Goal: Task Accomplishment & Management: Complete application form

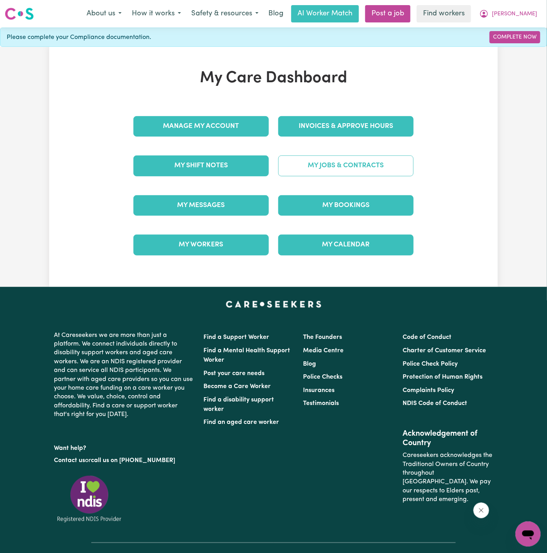
click at [343, 162] on link "My Jobs & Contracts" at bounding box center [345, 166] width 135 height 20
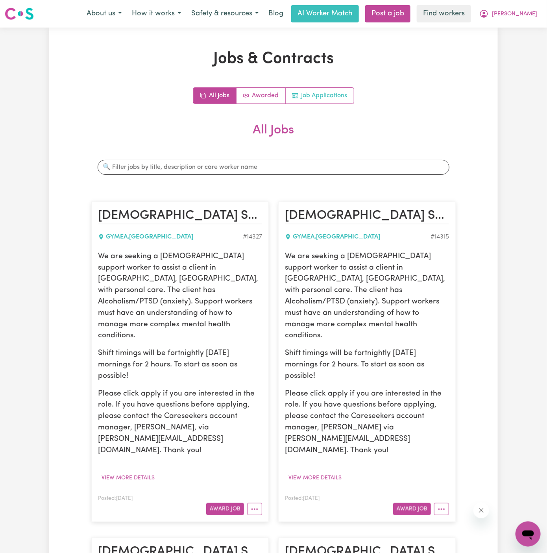
click at [322, 99] on link "Job Applications" at bounding box center [320, 96] width 68 height 16
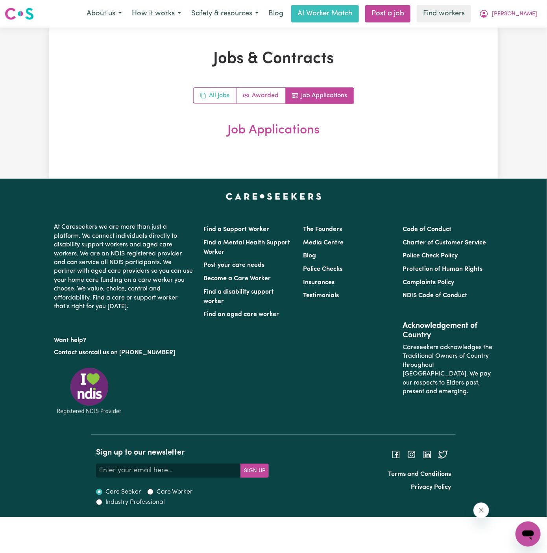
click at [205, 94] on rect "All jobs" at bounding box center [204, 96] width 4 height 4
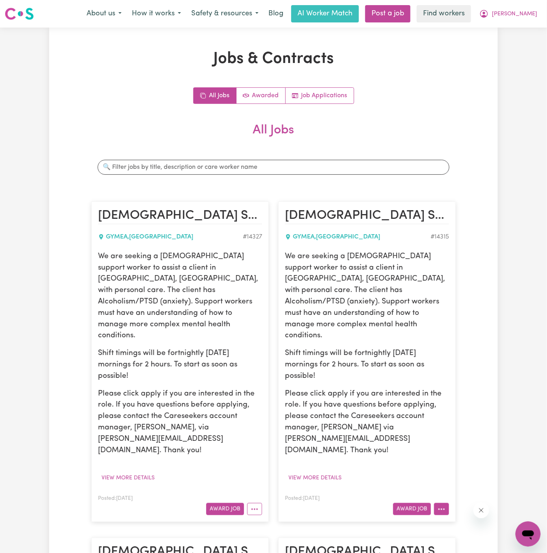
click at [439, 506] on icon "More options" at bounding box center [442, 510] width 8 height 8
click at [471, 520] on link "Hide Job" at bounding box center [466, 528] width 62 height 16
click at [254, 503] on button "More options" at bounding box center [254, 509] width 15 height 12
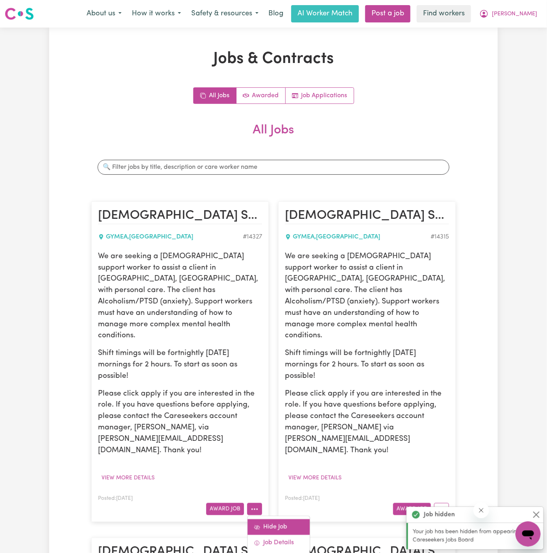
click at [280, 520] on link "Hide Job" at bounding box center [279, 528] width 62 height 16
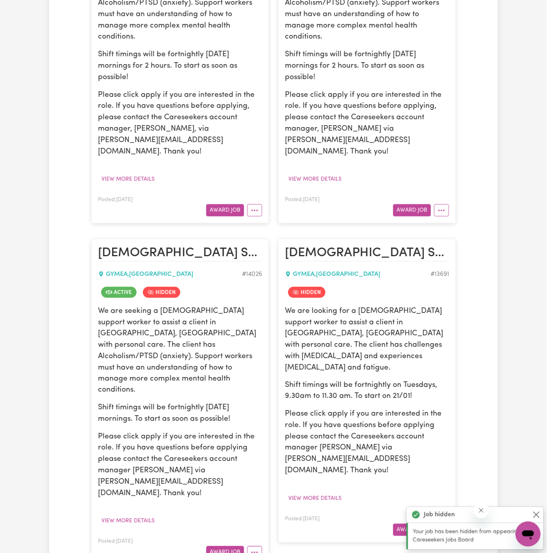
scroll to position [315, 0]
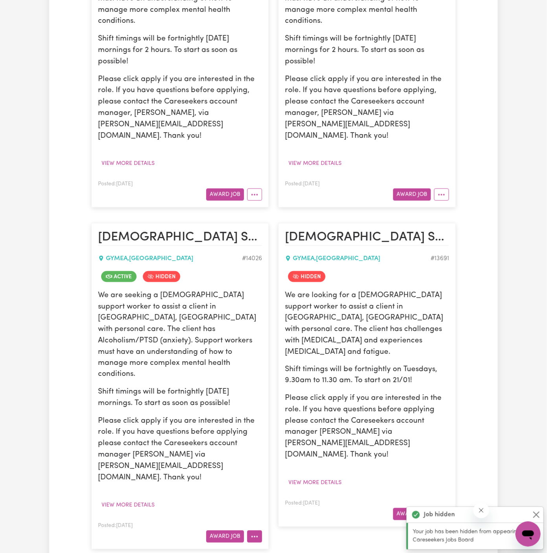
click at [254, 531] on button "More options" at bounding box center [254, 537] width 15 height 12
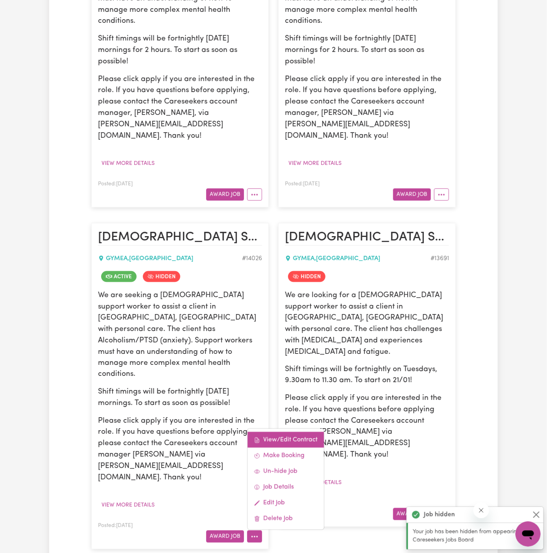
click at [282, 432] on link "View/Edit Contract" at bounding box center [286, 440] width 76 height 16
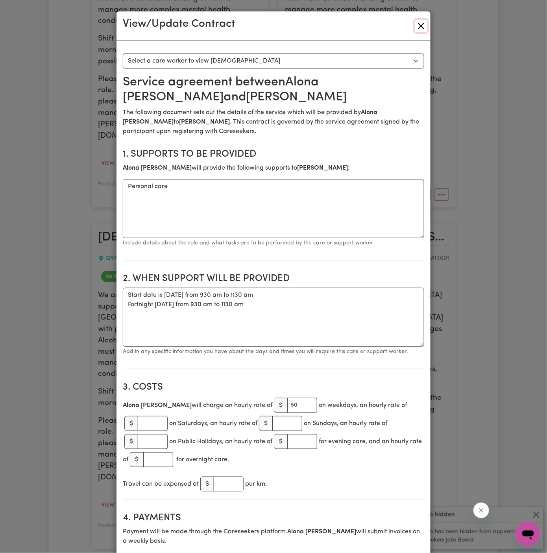
click at [424, 28] on button "Close" at bounding box center [421, 26] width 13 height 13
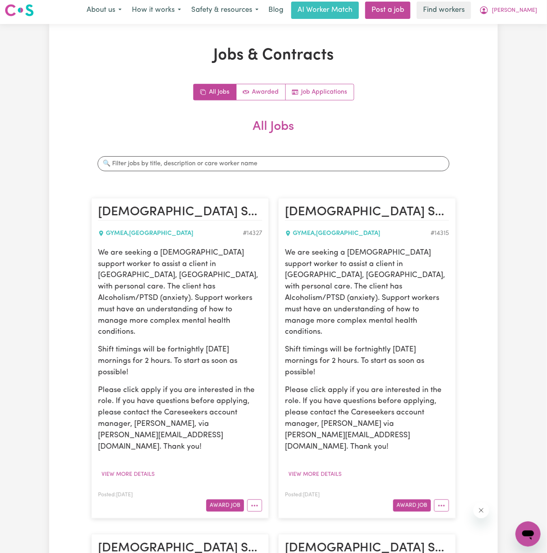
scroll to position [0, 0]
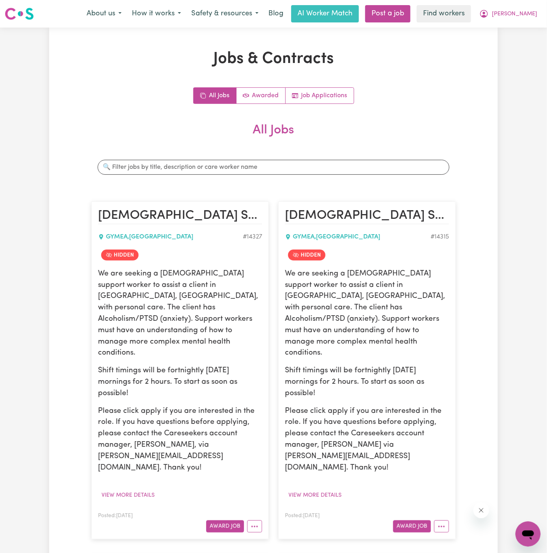
click at [135, 454] on div "We are seeking a female support worker to assist a client in Gymea, NSW, with p…" at bounding box center [180, 385] width 164 height 233
click at [135, 489] on button "View more details" at bounding box center [128, 495] width 60 height 12
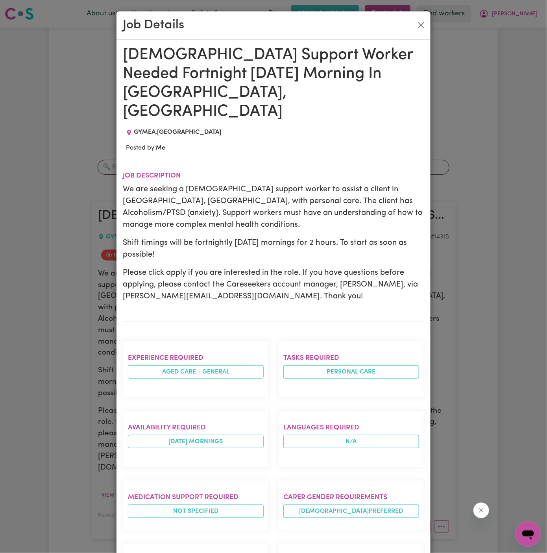
drag, startPoint x: 127, startPoint y: 54, endPoint x: 189, endPoint y: 521, distance: 471.1
click at [189, 521] on div "Female Support Worker Needed Fortnight Tuesday Morning In Gymea, NSW GYMEA , Ne…" at bounding box center [274, 430] width 302 height 768
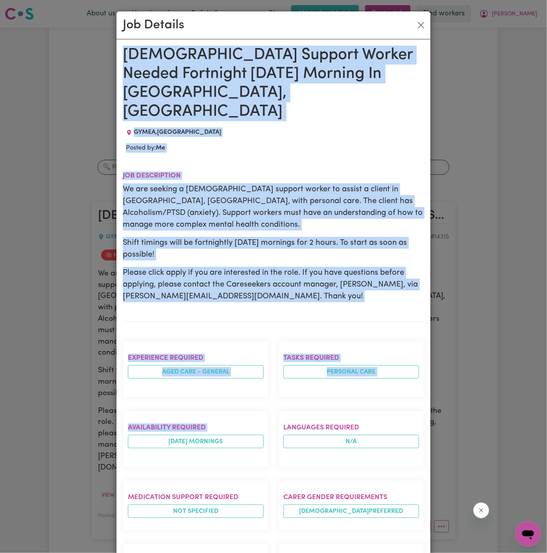
drag, startPoint x: 121, startPoint y: 54, endPoint x: 235, endPoint y: 451, distance: 413.5
click at [235, 451] on div "Female Support Worker Needed Fortnight Tuesday Morning In Gymea, NSW GYMEA , Ne…" at bounding box center [274, 429] width 314 height 781
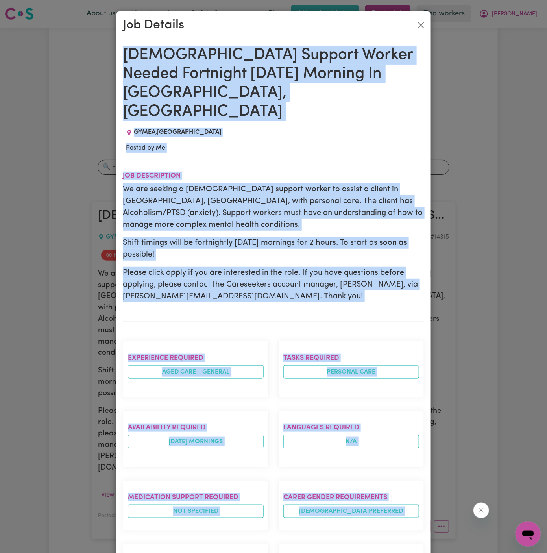
scroll to position [226, 0]
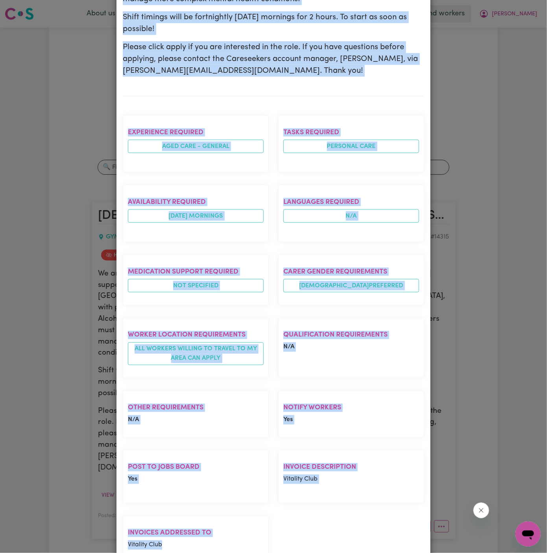
copy div "Female Support Worker Needed Fortnight Tuesday Morning In Gymea, NSW GYMEA , Ne…"
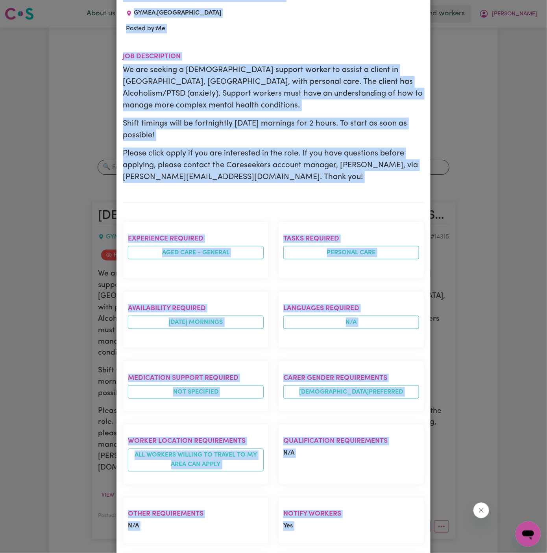
scroll to position [0, 0]
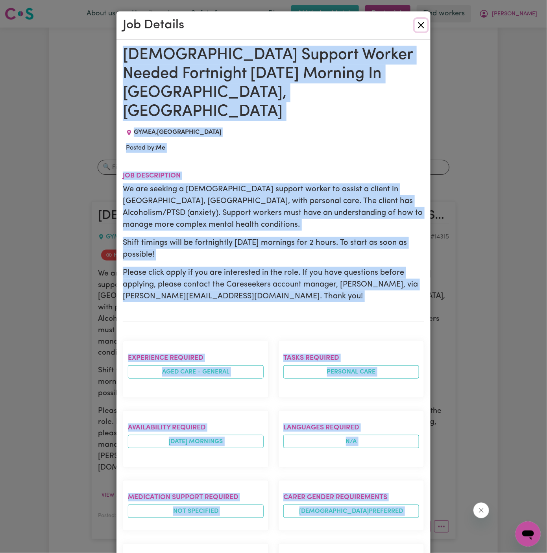
click at [421, 22] on button "Close" at bounding box center [421, 25] width 13 height 13
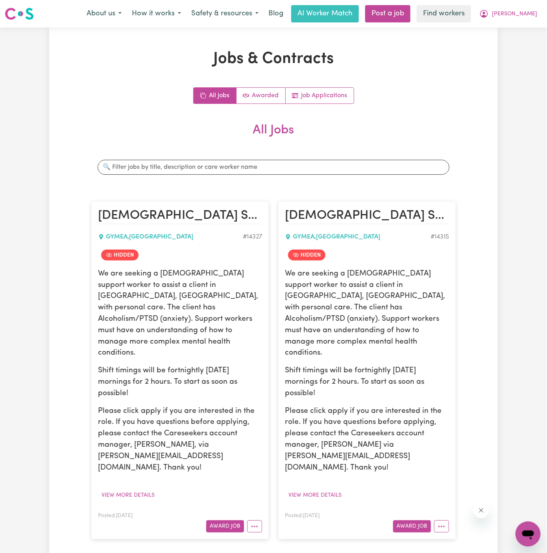
click at [411, 9] on link "Post a job" at bounding box center [387, 13] width 45 height 17
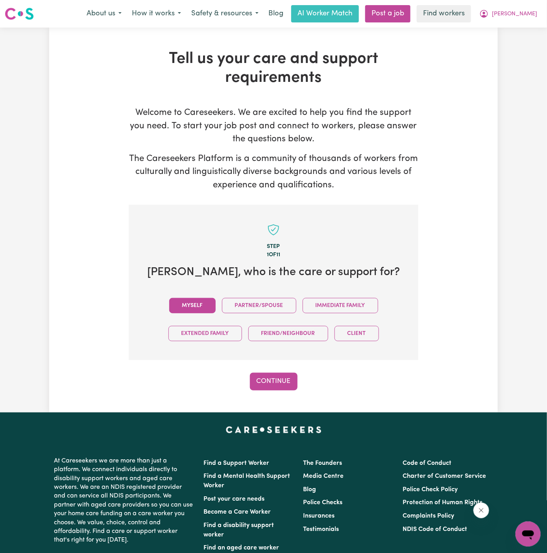
click at [186, 304] on button "Myself" at bounding box center [192, 305] width 46 height 15
click at [261, 374] on button "Continue" at bounding box center [274, 381] width 48 height 17
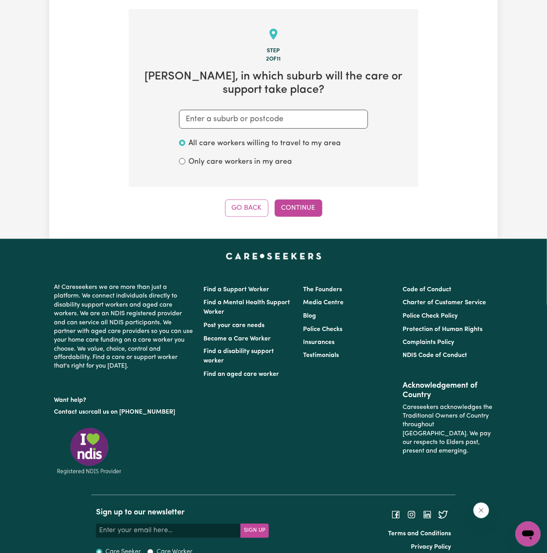
scroll to position [204, 0]
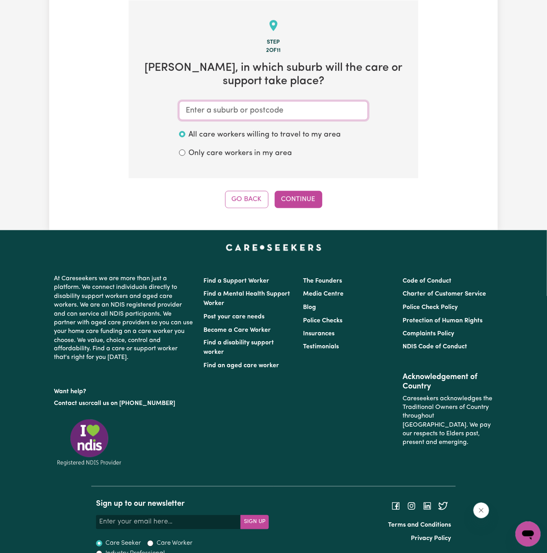
click at [289, 112] on input "text" at bounding box center [273, 110] width 189 height 19
paste input "Wentworthville"
type input "Wentworthville"
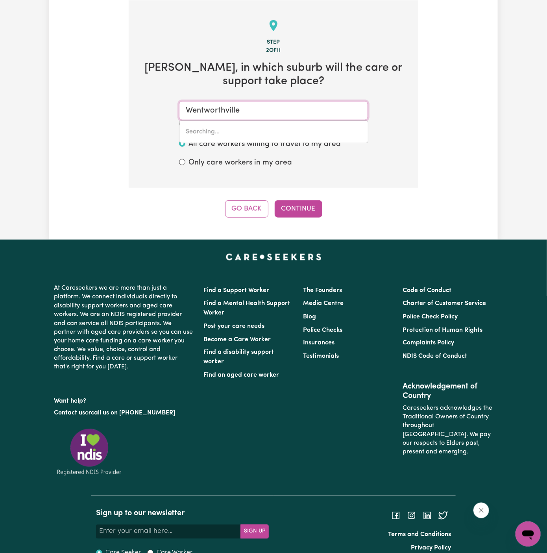
type input "Wentworthville, New South Wales, 2145"
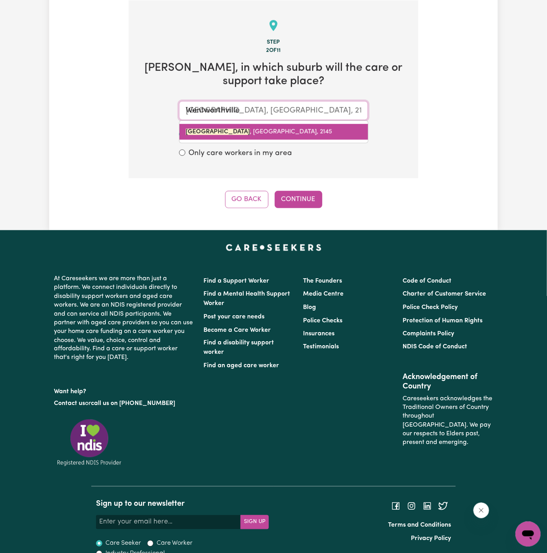
click at [274, 131] on span "WENTWORTHVILLE , New South Wales, 2145" at bounding box center [259, 132] width 146 height 6
type input "WENTWORTHVILLE, New South Wales, 2145"
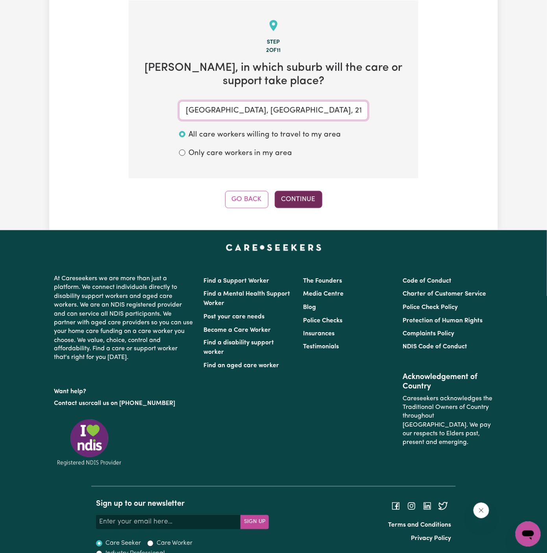
type input "WENTWORTHVILLE, New South Wales, 2145"
click at [302, 196] on button "Continue" at bounding box center [299, 199] width 48 height 17
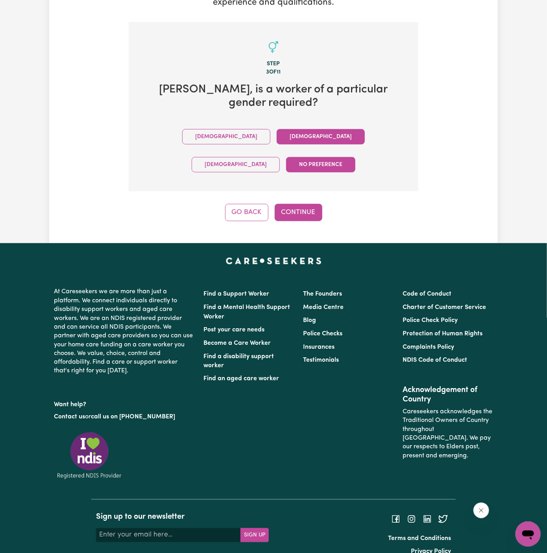
click at [277, 139] on button "Female" at bounding box center [321, 136] width 88 height 15
click at [291, 204] on button "Continue" at bounding box center [299, 212] width 48 height 17
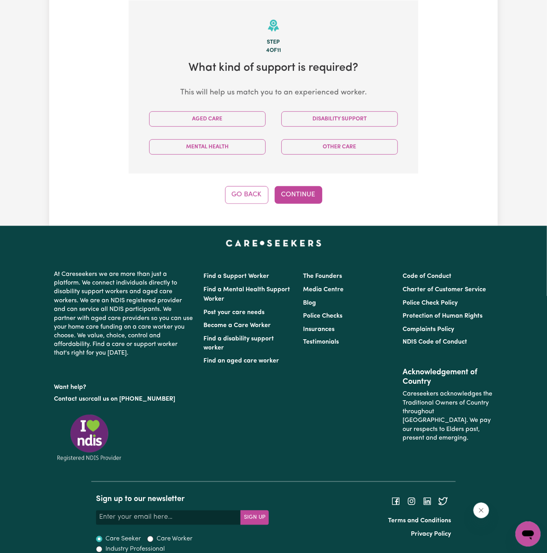
scroll to position [204, 0]
click at [265, 115] on button "Aged Care" at bounding box center [207, 118] width 117 height 15
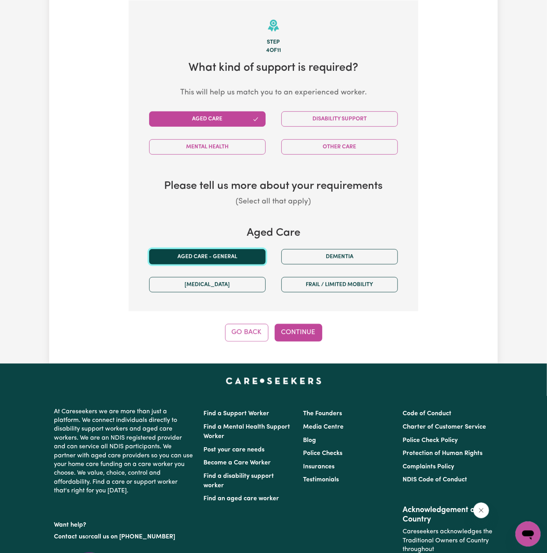
click at [219, 257] on button "Aged care - General" at bounding box center [207, 256] width 117 height 15
click at [311, 340] on button "Continue" at bounding box center [299, 332] width 48 height 17
select select "AGED_HOME_CARE"
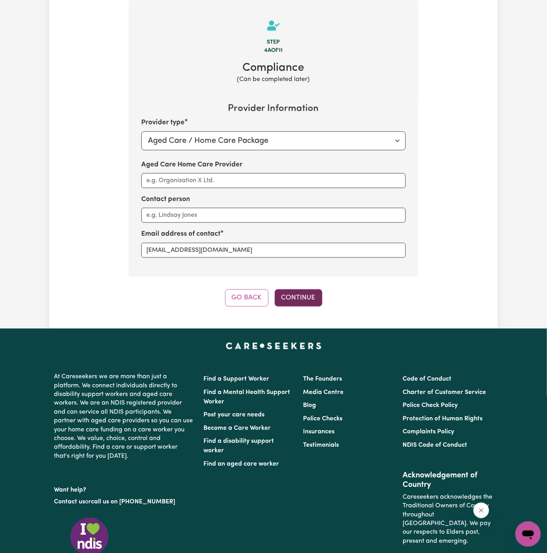
click at [304, 289] on button "Continue" at bounding box center [299, 297] width 48 height 17
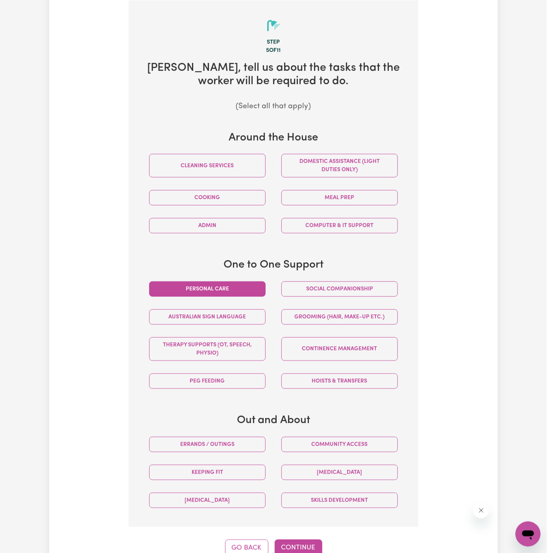
click at [253, 292] on button "Personal care" at bounding box center [207, 289] width 117 height 15
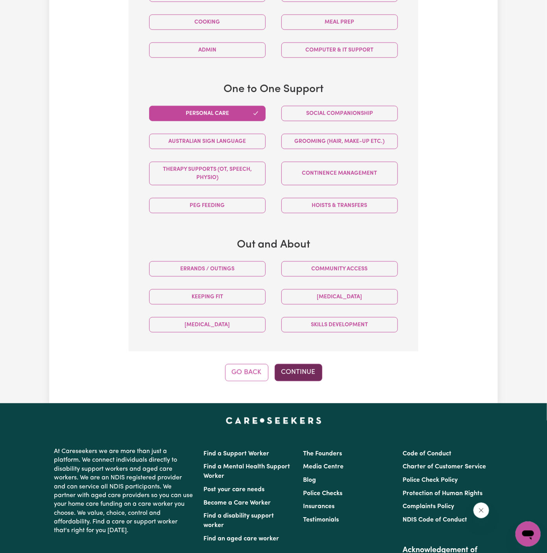
click at [312, 373] on button "Continue" at bounding box center [299, 372] width 48 height 17
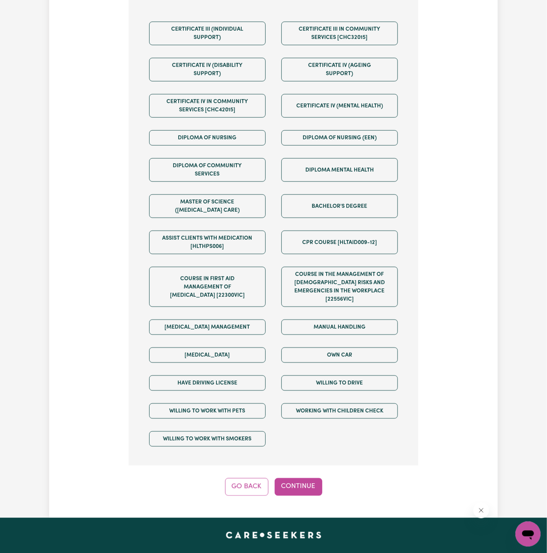
scroll to position [375, 0]
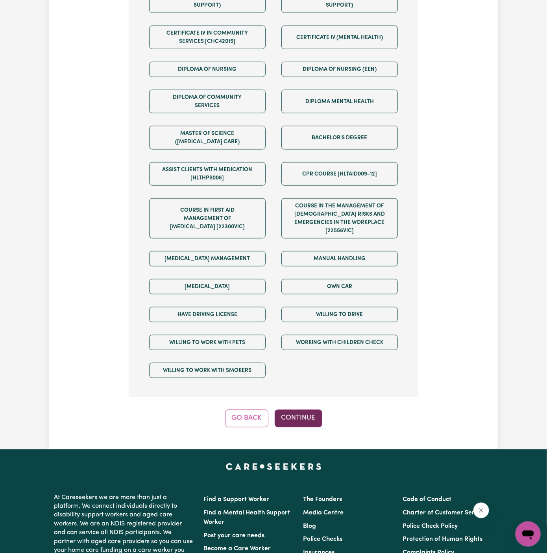
click at [299, 410] on button "Continue" at bounding box center [299, 418] width 48 height 17
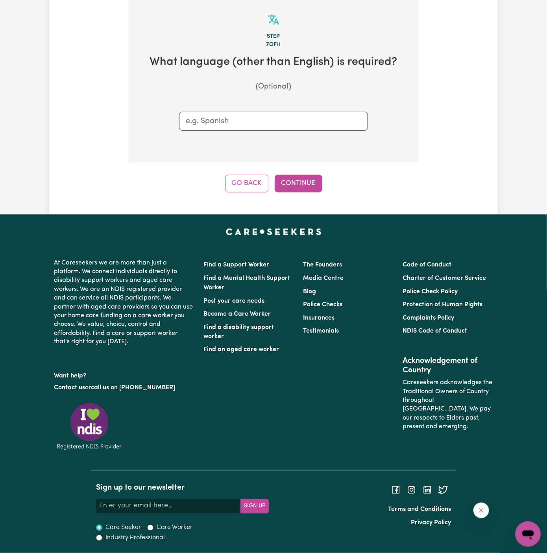
scroll to position [204, 0]
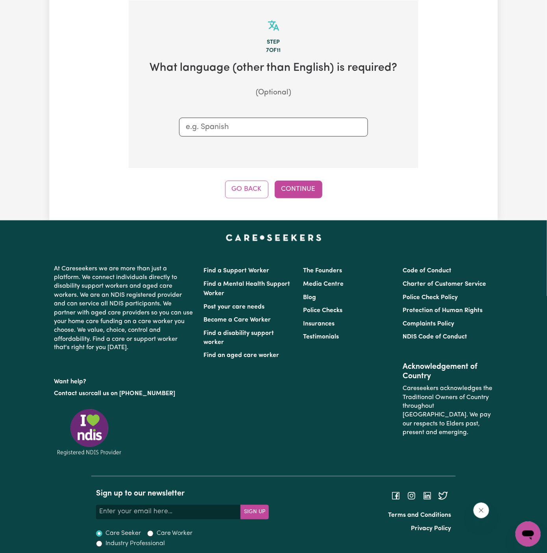
click at [294, 199] on div "Tell us your care and support requirements Welcome to Careseekers. We are excit…" at bounding box center [273, 21] width 449 height 397
click at [295, 195] on button "Continue" at bounding box center [299, 189] width 48 height 17
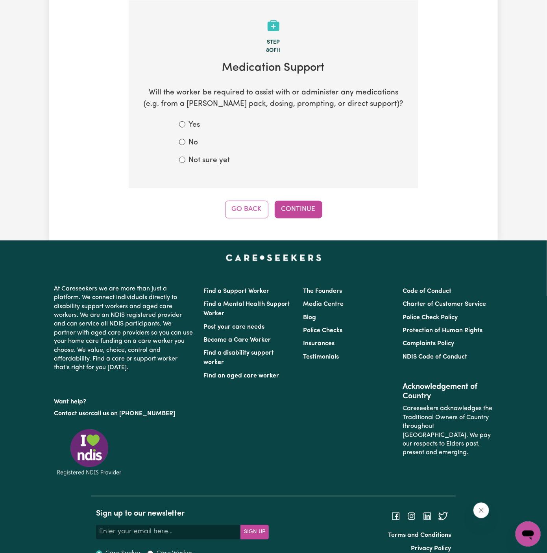
click at [209, 153] on form "Yes No Not sure yet" at bounding box center [273, 143] width 189 height 46
click at [209, 159] on label "Not sure yet" at bounding box center [209, 160] width 41 height 11
click at [185, 159] on input "Not sure yet" at bounding box center [182, 160] width 6 height 6
radio input "true"
click at [288, 198] on div "Step 8 of 11 Medication Support Will the worker be required to assist with or a…" at bounding box center [274, 109] width 290 height 218
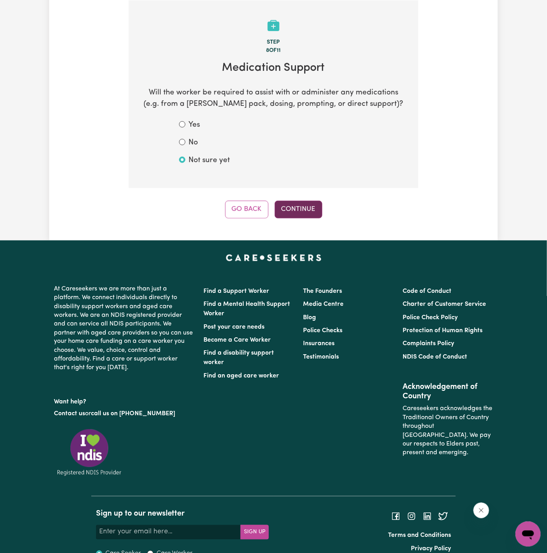
click at [306, 216] on button "Continue" at bounding box center [299, 209] width 48 height 17
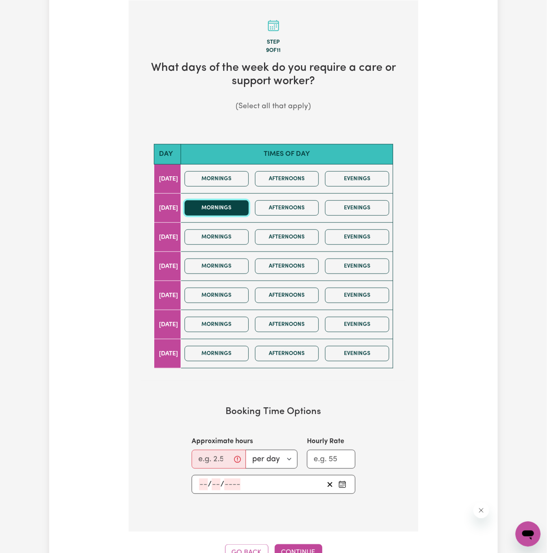
click at [249, 204] on button "Mornings" at bounding box center [217, 207] width 64 height 15
click at [247, 235] on button "Mornings" at bounding box center [217, 237] width 64 height 15
click at [214, 452] on input "Approximate hours" at bounding box center [219, 459] width 54 height 19
type input "2"
click at [204, 482] on input "number" at bounding box center [203, 485] width 9 height 12
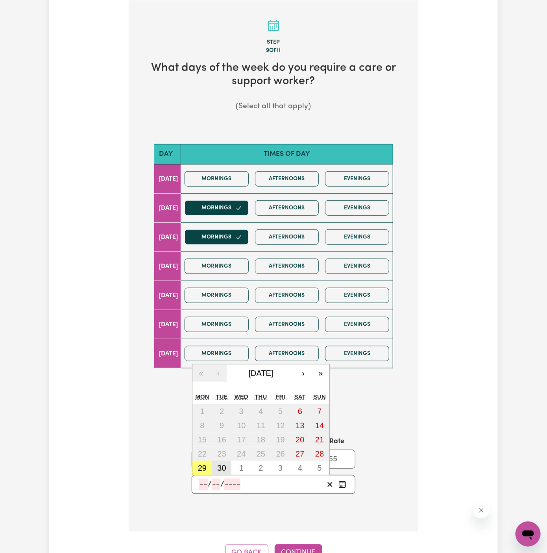
click at [224, 467] on abbr "30" at bounding box center [221, 468] width 9 height 9
type input "2025-09-30"
type input "30"
type input "9"
type input "2025"
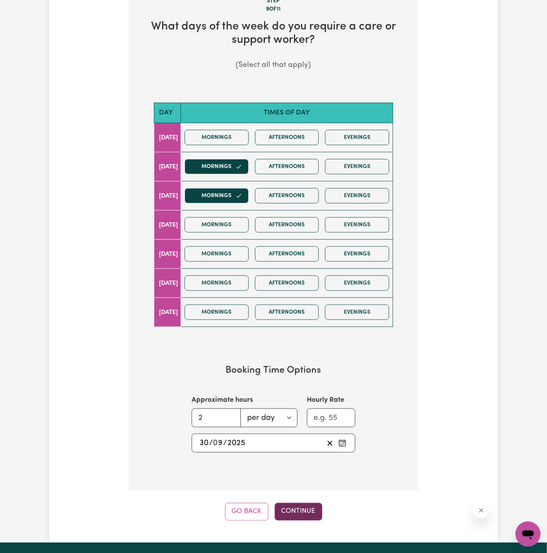
click at [295, 517] on button "Continue" at bounding box center [299, 511] width 48 height 17
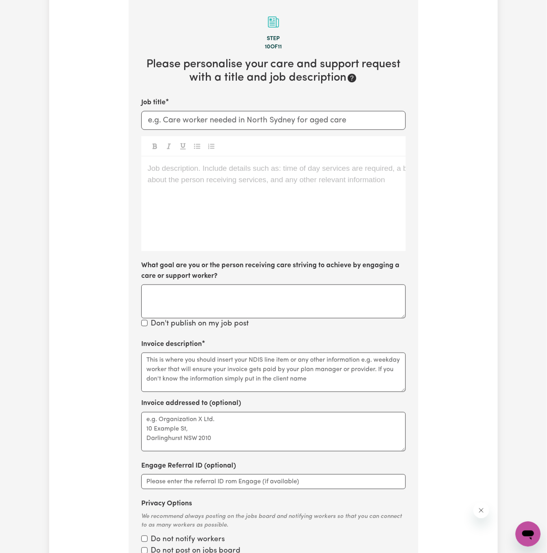
scroll to position [204, 0]
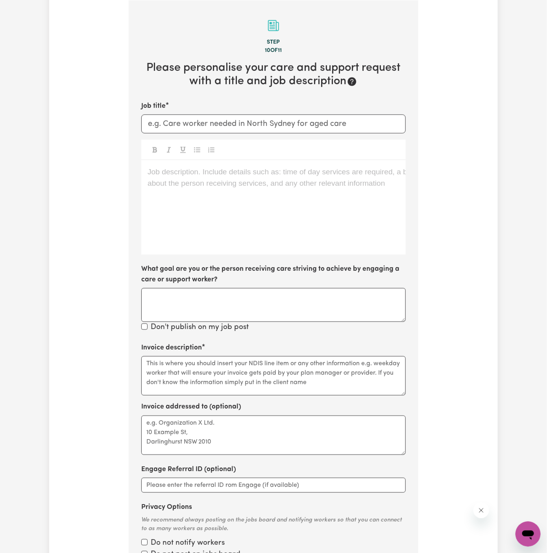
click at [259, 204] on div "Job description. Include details such as: time of day services are required, a …" at bounding box center [273, 207] width 265 height 95
click at [199, 240] on div "Job description. Include details such as: time of day services are required, a …" at bounding box center [273, 207] width 265 height 95
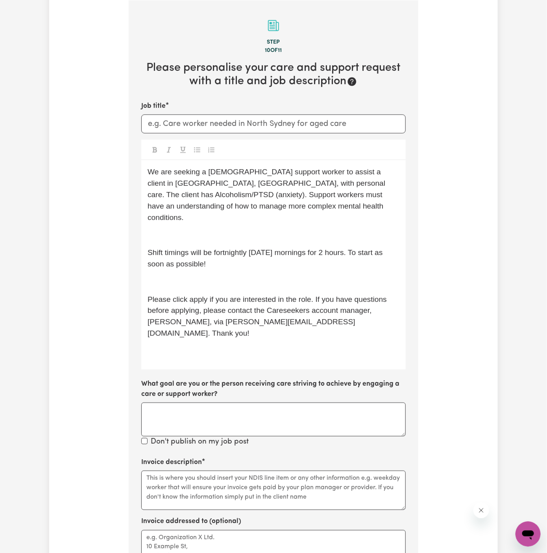
click at [221, 217] on div "We are seeking a female support worker to assist a client in Gymea, NSW, with p…" at bounding box center [273, 264] width 265 height 209
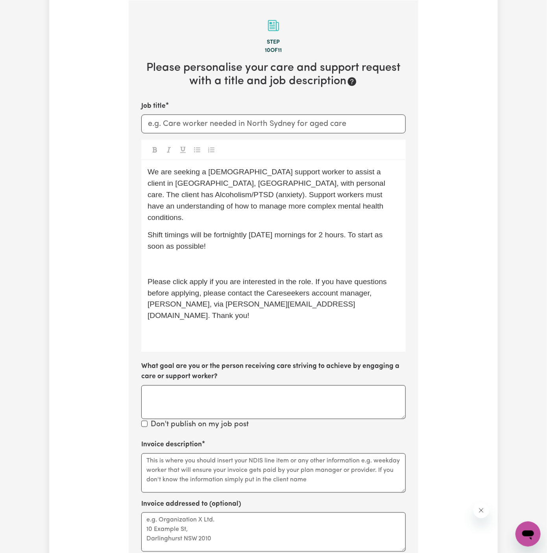
click at [224, 239] on p "Shift timings will be fortnightly on Tuesday mornings for 2 hours. To start as …" at bounding box center [274, 241] width 252 height 23
click at [220, 259] on p "﻿" at bounding box center [274, 264] width 252 height 11
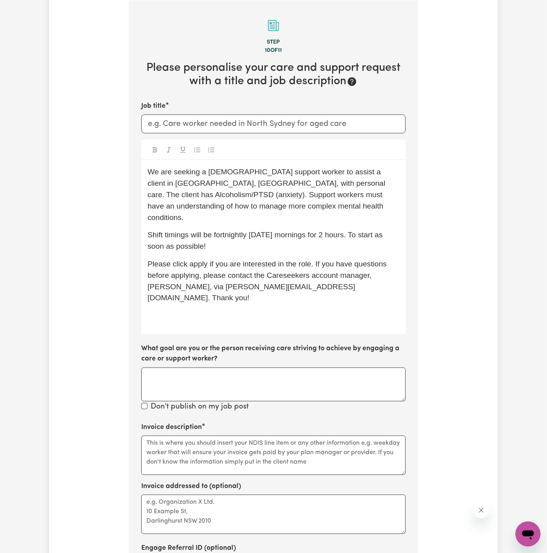
click at [267, 246] on div "We are seeking a female support worker to assist a client in Gymea, NSW, with p…" at bounding box center [273, 247] width 265 height 174
click at [287, 231] on span "Shift timings will be fortnightly on Tuesday mornings for 2 hours. To start as …" at bounding box center [266, 241] width 237 height 20
click at [262, 231] on span "Shift timings will be fortnightly on Tuesday and Wednesday mornings for 2 hours…" at bounding box center [273, 241] width 251 height 20
click at [195, 260] on span "Please click apply if you are interested in the role. If you have questions bef…" at bounding box center [268, 281] width 241 height 42
click at [201, 310] on p "﻿" at bounding box center [274, 315] width 252 height 11
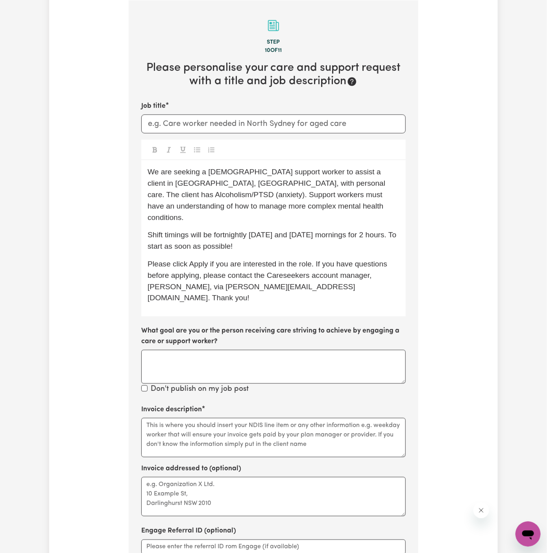
click at [218, 134] on div "Job title We are seeking a female support worker to assist a client in Gymea, N…" at bounding box center [273, 248] width 265 height 294
click at [242, 115] on input "Job title" at bounding box center [273, 124] width 265 height 19
paste input "We are seeking a female support worker to assist a client in Gymea, NSW, with p…"
click at [282, 118] on input "We are seeking a female support worker to assist a client in Gymea, NSW, with p…" at bounding box center [273, 124] width 265 height 19
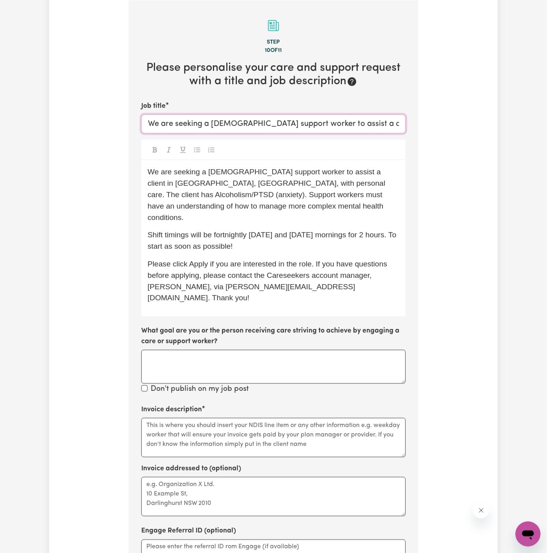
click at [282, 118] on input "We are seeking a female support worker to assist a client in Gymea, NSW, with p…" at bounding box center [273, 124] width 265 height 19
paste input "Female Support Worker Needed Fortnight Tuesday Morning In Gymea, NSW"
drag, startPoint x: 246, startPoint y: 122, endPoint x: 343, endPoint y: 128, distance: 97.0
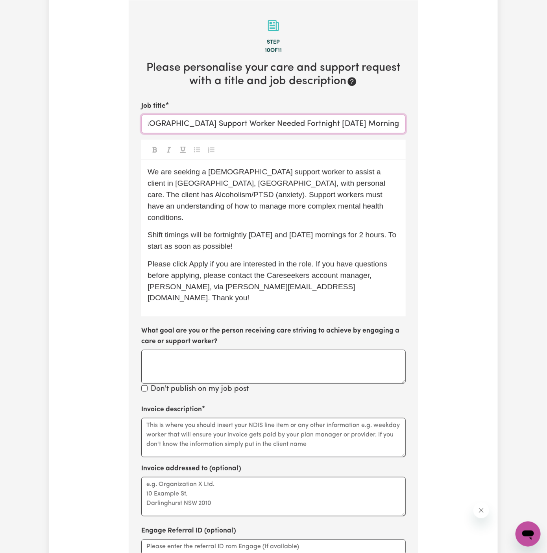
click at [343, 128] on input "Female Support Worker Needed Fortnight Tuesday Morning In Gymea, NSW" at bounding box center [273, 124] width 265 height 19
type input "Female Support Worker Needed In Gymea, NSW"
click at [372, 139] on div "Job title Female Support Worker Needed In Gymea, NSW We are seeking a female su…" at bounding box center [273, 248] width 265 height 294
click at [221, 477] on textarea "Invoice addressed to (optional)" at bounding box center [273, 496] width 265 height 39
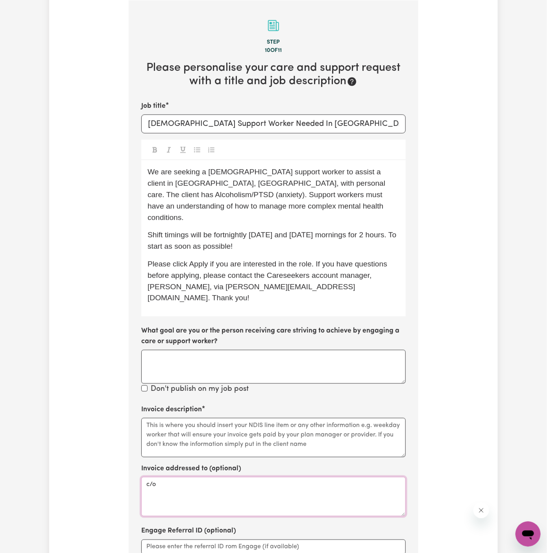
paste textarea "Vitality Club"
type textarea "c/o Vitality Club"
click at [252, 418] on textarea "Invoice description" at bounding box center [273, 437] width 265 height 39
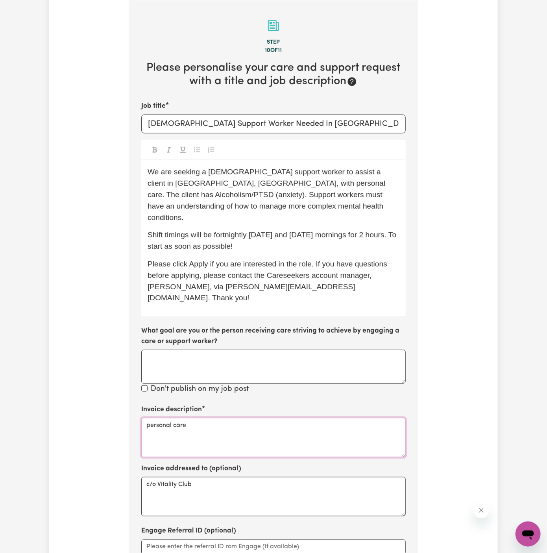
type textarea "personal care"
drag, startPoint x: 211, startPoint y: 185, endPoint x: 148, endPoint y: 184, distance: 63.4
click at [148, 184] on span "We are seeking a female support worker to assist a client in Gymea, NSW, with p…" at bounding box center [268, 195] width 240 height 54
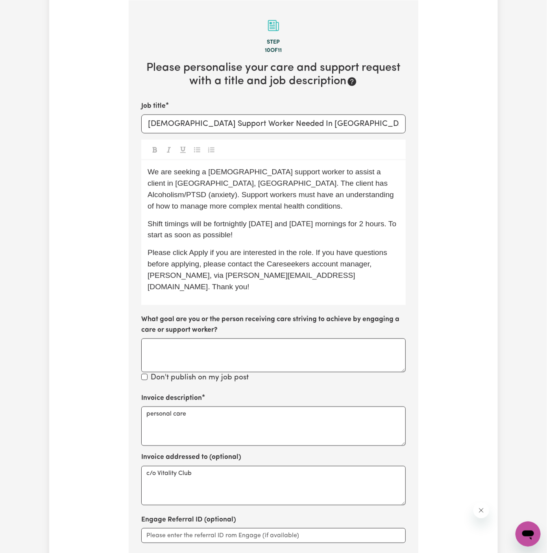
click at [396, 196] on p "We are seeking a female support worker to assist a client in Gymea, NSW. The cl…" at bounding box center [274, 189] width 252 height 45
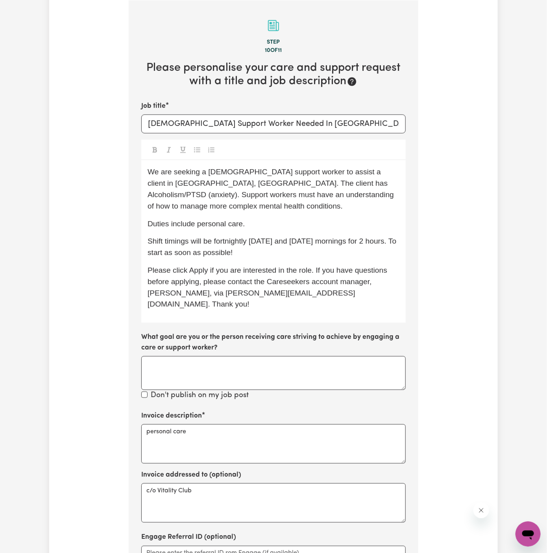
click at [408, 203] on section "Step 10 of 11 Please personalise your care and support request with a title and…" at bounding box center [274, 324] width 290 height 648
click at [359, 205] on div "We are seeking a female support worker to assist a client in Gymea, NSW. The cl…" at bounding box center [273, 241] width 265 height 163
click at [309, 236] on p "Shift timings will be fortnightly on Tuesday and Wednesday mornings for 2 hours…" at bounding box center [274, 247] width 252 height 23
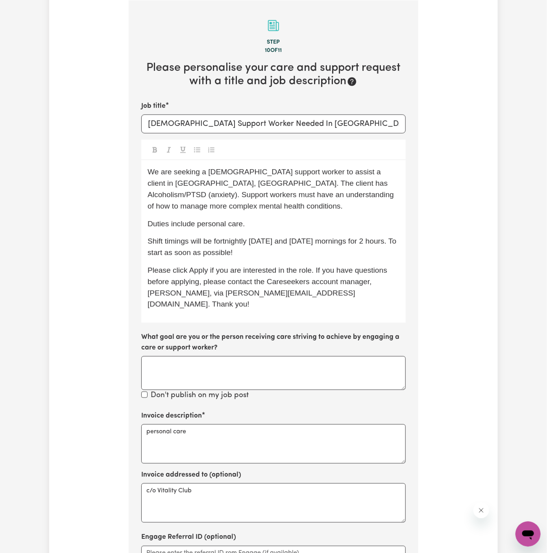
click at [299, 285] on p "Please click Apply if you are interested in the role. If you have questions bef…" at bounding box center [274, 287] width 252 height 45
click at [311, 269] on span "Please click Apply if you are interested in the role. If you have questions bef…" at bounding box center [269, 287] width 242 height 42
click at [328, 266] on span "Please click Apply if you are interested in the role. If you have questions bef…" at bounding box center [269, 287] width 242 height 42
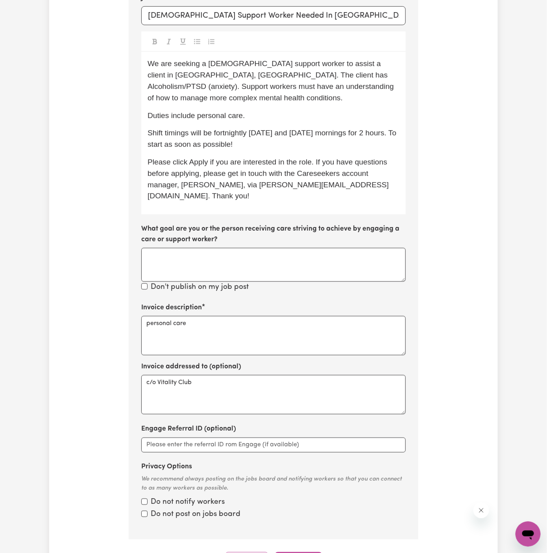
scroll to position [368, 0]
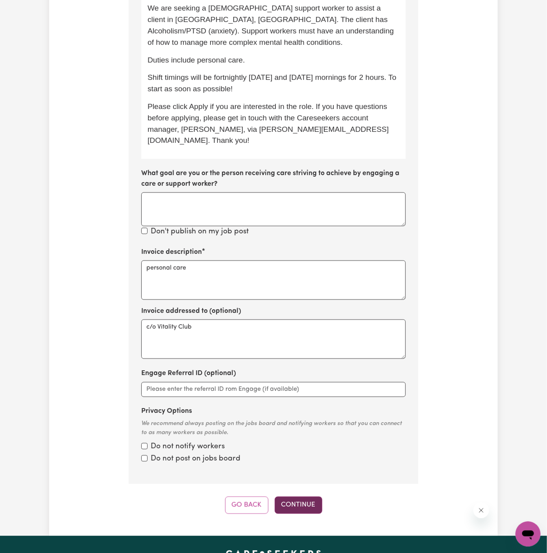
click at [304, 497] on button "Continue" at bounding box center [299, 505] width 48 height 17
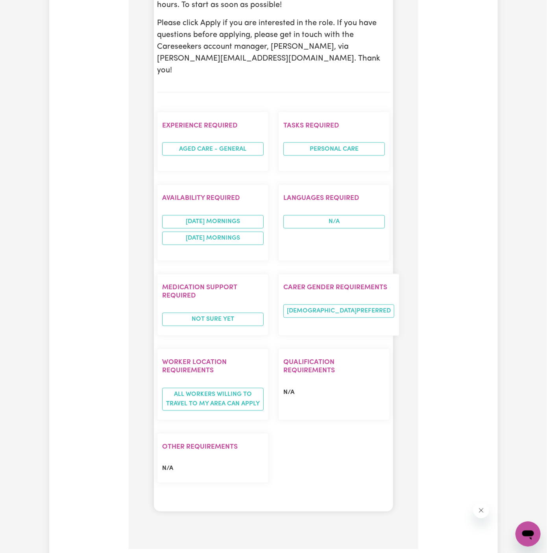
scroll to position [653, 0]
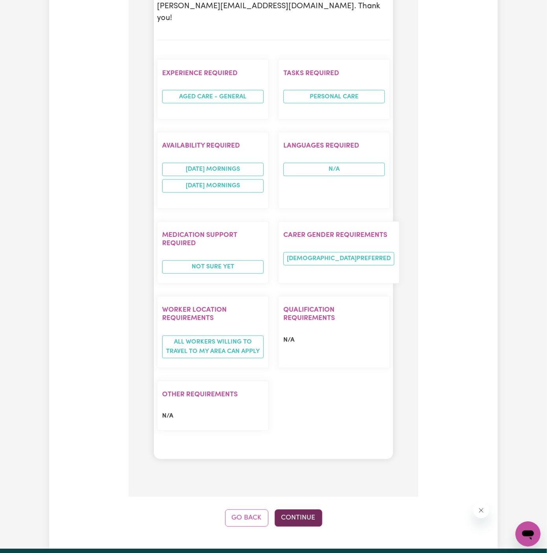
click at [297, 510] on button "Continue" at bounding box center [299, 518] width 48 height 17
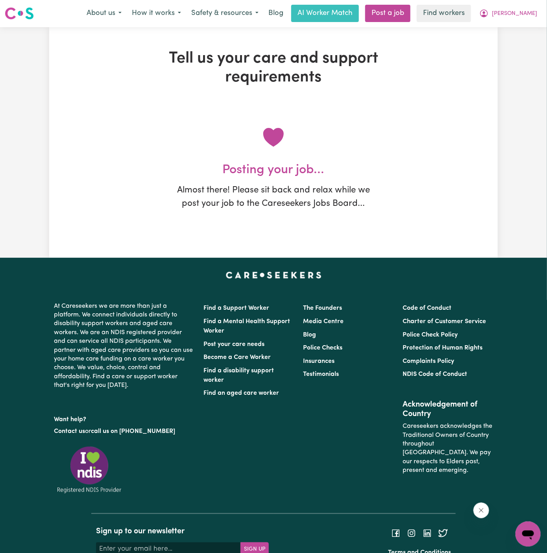
scroll to position [0, 0]
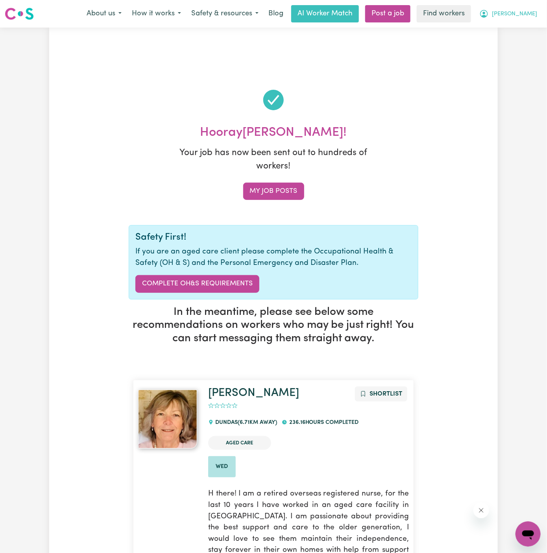
click at [528, 16] on span "[PERSON_NAME]" at bounding box center [514, 14] width 45 height 9
click at [522, 31] on link "My Dashboard" at bounding box center [511, 30] width 62 height 15
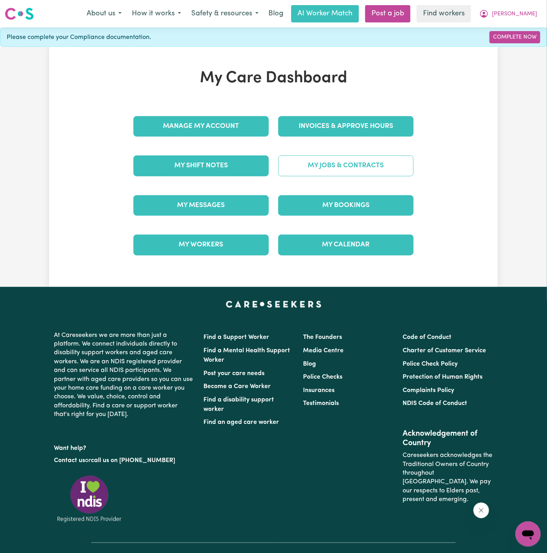
click at [351, 170] on link "My Jobs & Contracts" at bounding box center [345, 166] width 135 height 20
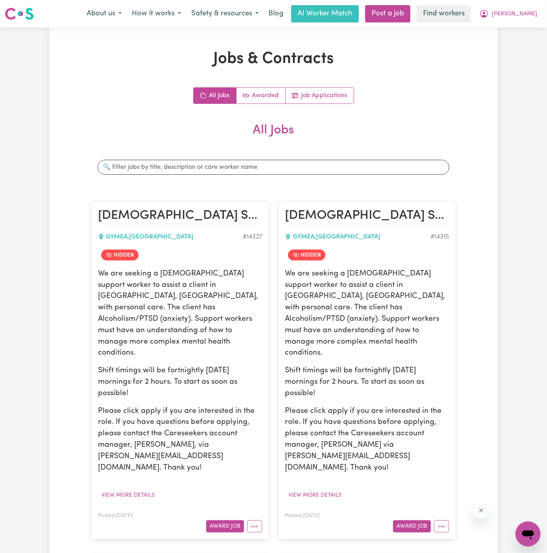
click at [159, 306] on p "We are seeking a female support worker to assist a client in Gymea, NSW, with p…" at bounding box center [180, 314] width 164 height 91
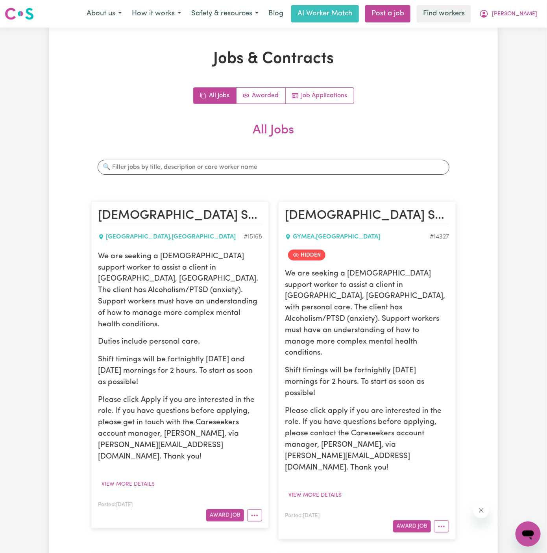
drag, startPoint x: 98, startPoint y: 256, endPoint x: 167, endPoint y: 355, distance: 120.8
click at [167, 355] on div "We are seeking a female support worker to assist a client in Gymea, NSW. The cl…" at bounding box center [180, 357] width 164 height 212
copy div "We are seeking a female support worker to assist a client in Gymea, NSW. The cl…"
click at [533, 12] on span "[PERSON_NAME]" at bounding box center [514, 14] width 45 height 9
click at [529, 39] on link "Logout" at bounding box center [511, 45] width 62 height 15
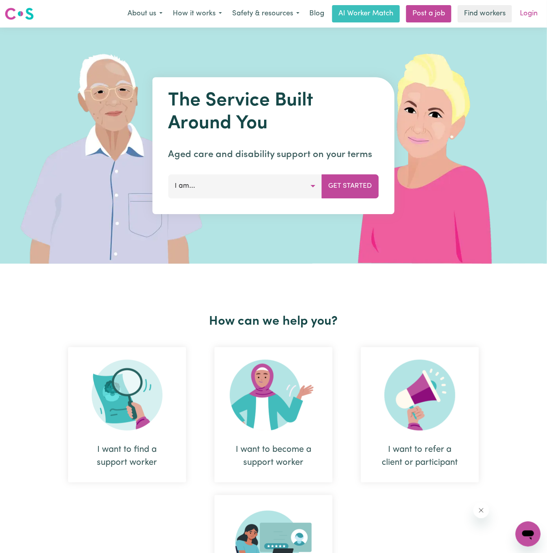
click at [537, 18] on link "Login" at bounding box center [528, 13] width 27 height 17
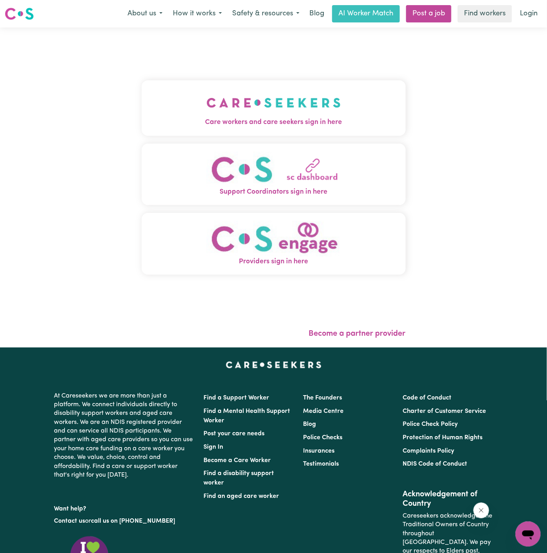
click at [289, 96] on img "Care workers and care seekers sign in here" at bounding box center [274, 102] width 134 height 29
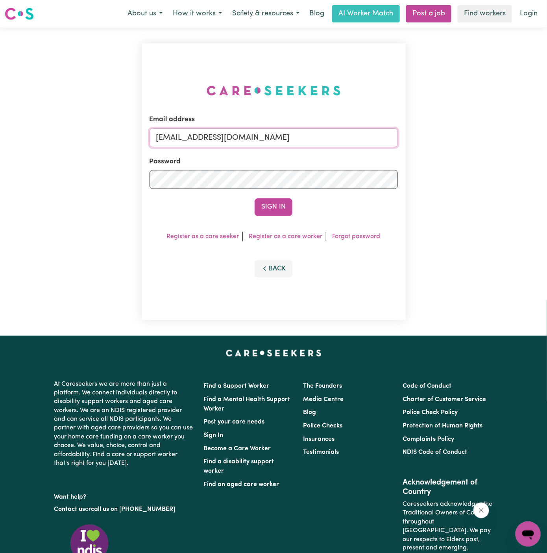
drag, startPoint x: 192, startPoint y: 139, endPoint x: 419, endPoint y: 137, distance: 226.8
click at [419, 137] on div "Email address superuser~ltrusler@legalsuper.com.au Password Sign In Register as…" at bounding box center [273, 182] width 547 height 308
click at [323, 130] on input "superuser~ltrusler@legalsuper.com.au" at bounding box center [274, 137] width 248 height 19
drag, startPoint x: 319, startPoint y: 140, endPoint x: 195, endPoint y: 140, distance: 123.6
click at [195, 140] on input "superuser~ltrusler@legalsuper.com.au" at bounding box center [274, 137] width 248 height 19
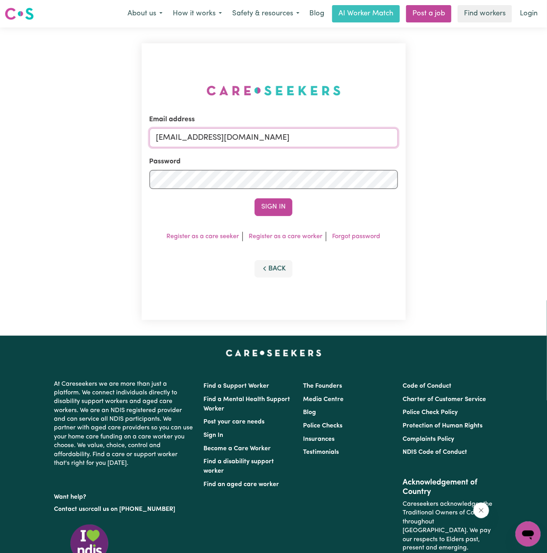
click at [304, 137] on input "superuser~ltrusler@legalsuper.com.au" at bounding box center [274, 137] width 248 height 19
drag, startPoint x: 306, startPoint y: 137, endPoint x: 195, endPoint y: 137, distance: 111.0
click at [195, 137] on input "superuser~ltrusler@legalsuper.com.au" at bounding box center [274, 137] width 248 height 19
paste input "AllyCF@careseekers"
type input "superuser~AllyCF@careseekers.com.au"
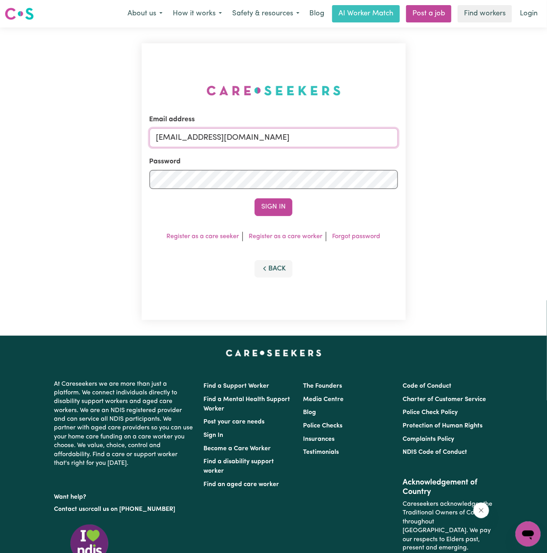
click at [255, 198] on button "Sign In" at bounding box center [274, 206] width 38 height 17
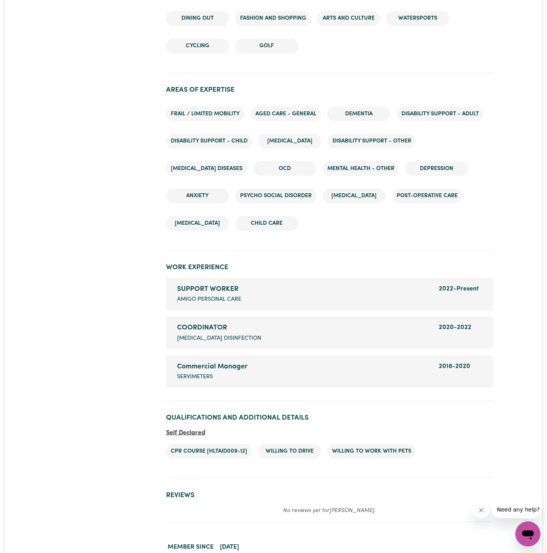
scroll to position [1177, 0]
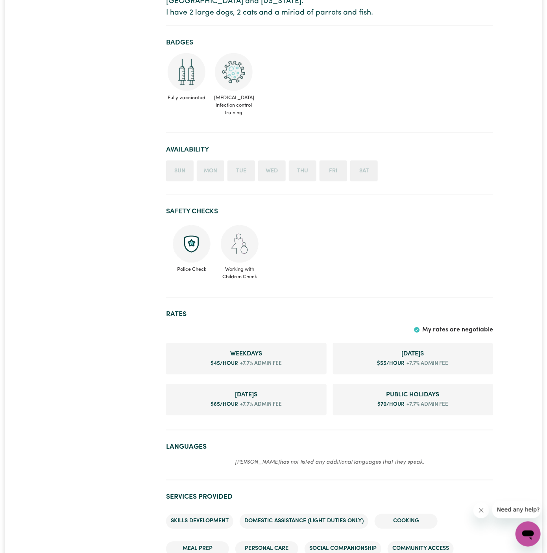
scroll to position [367, 0]
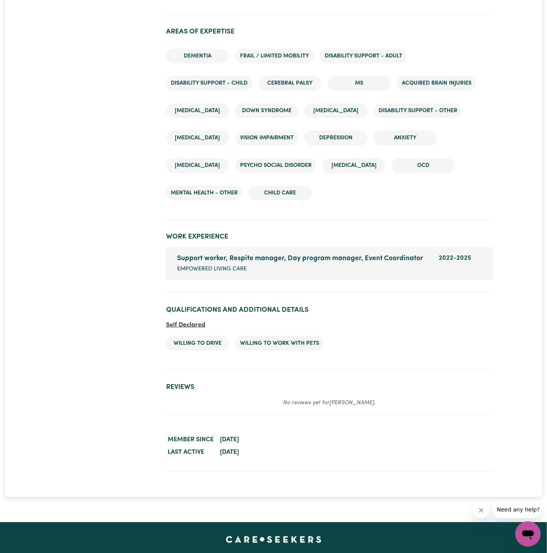
scroll to position [1191, 0]
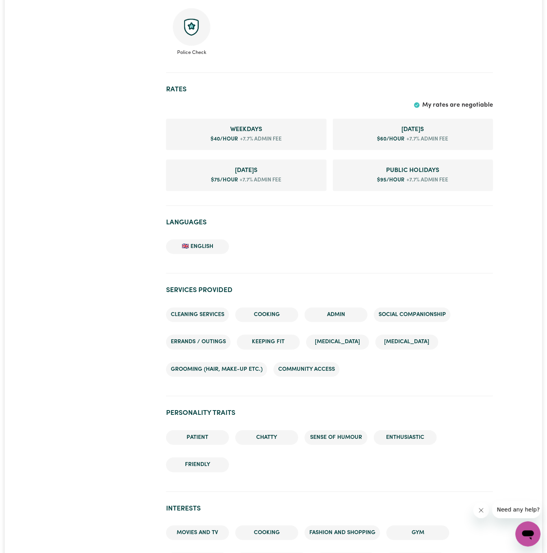
scroll to position [658, 0]
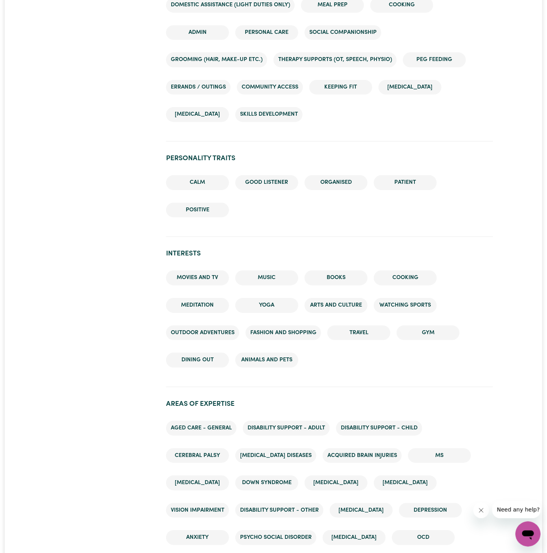
scroll to position [910, 0]
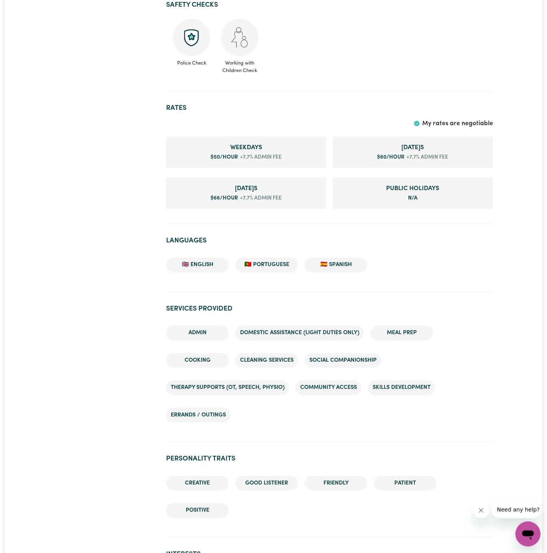
scroll to position [808, 0]
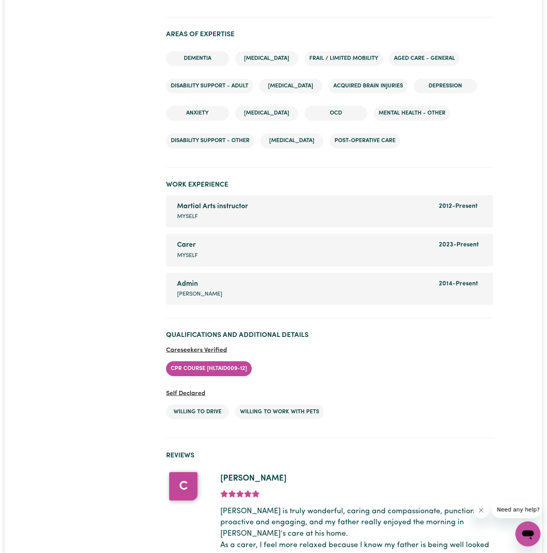
scroll to position [1090, 0]
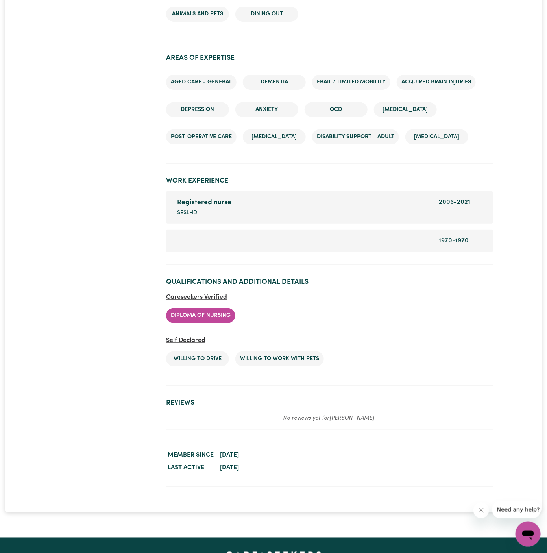
scroll to position [1164, 0]
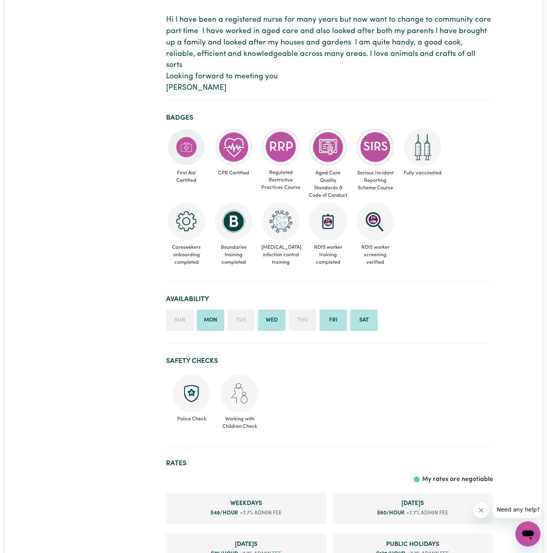
scroll to position [187, 0]
